Goal: Information Seeking & Learning: Learn about a topic

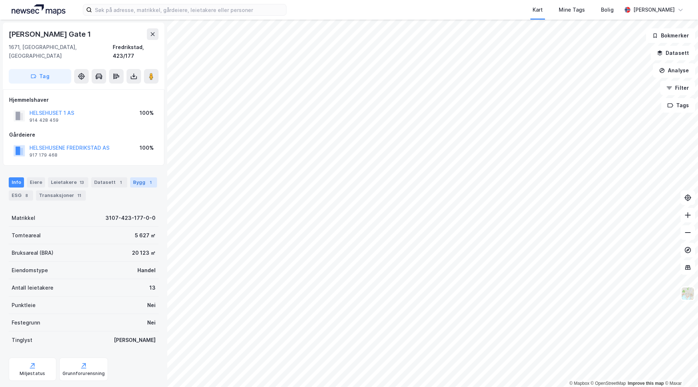
click at [130, 177] on div "Bygg 1" at bounding box center [143, 182] width 27 height 10
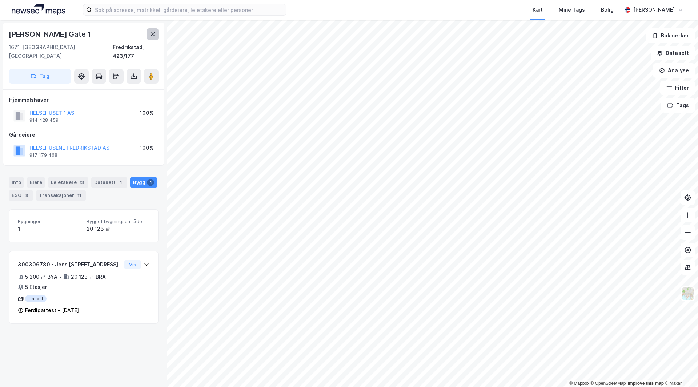
click at [149, 36] on button at bounding box center [153, 34] width 12 height 12
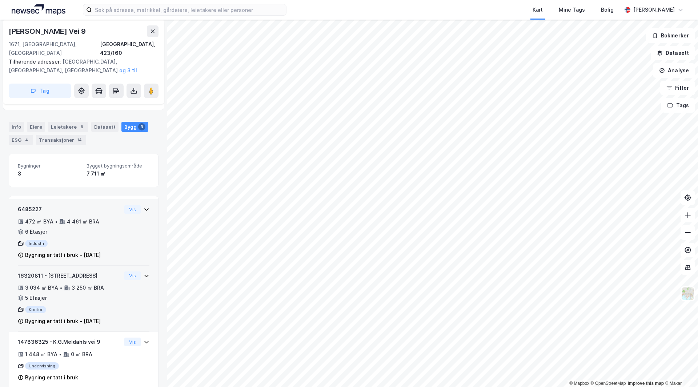
scroll to position [77, 0]
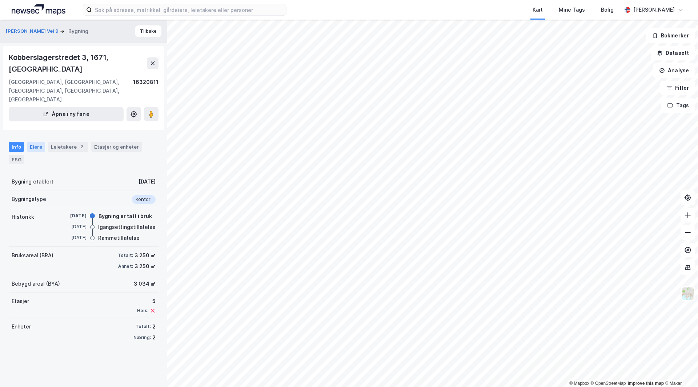
click at [38, 142] on div "Eiere" at bounding box center [36, 147] width 18 height 10
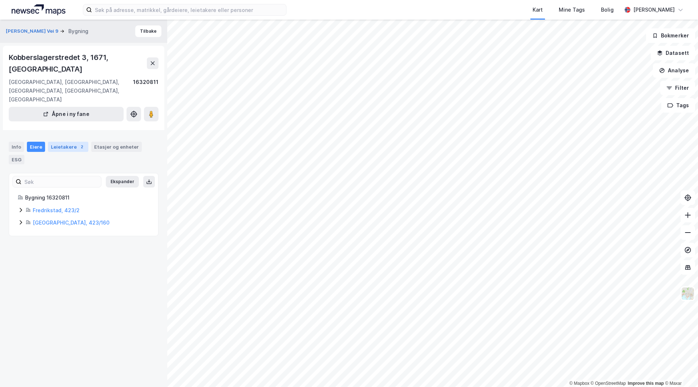
click at [64, 142] on div "Leietakere 2" at bounding box center [68, 147] width 40 height 10
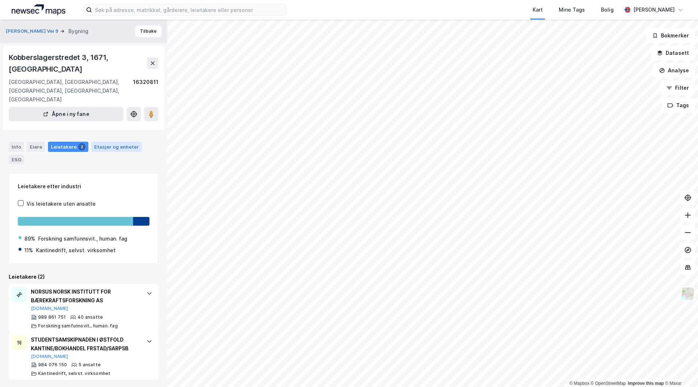
click at [111, 144] on div "Etasjer og enheter" at bounding box center [116, 147] width 45 height 7
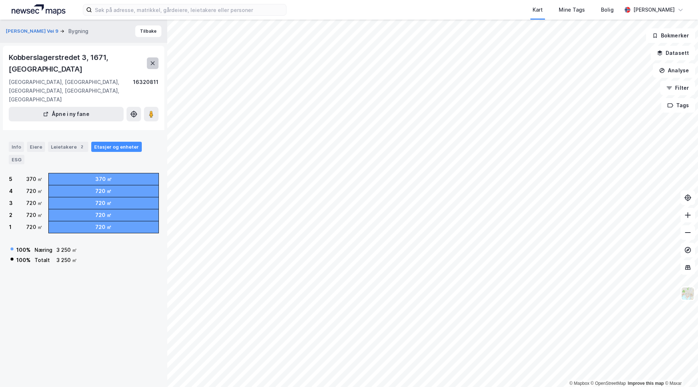
click at [156, 57] on button at bounding box center [153, 63] width 12 height 12
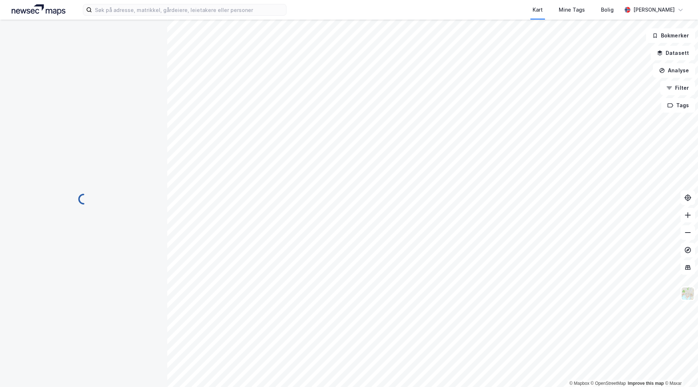
scroll to position [77, 0]
